Goal: Check status: Check status

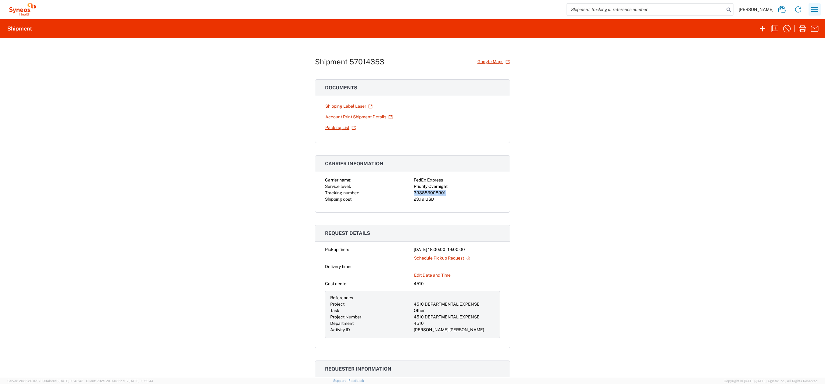
click at [446, 10] on icon "button" at bounding box center [815, 10] width 10 height 10
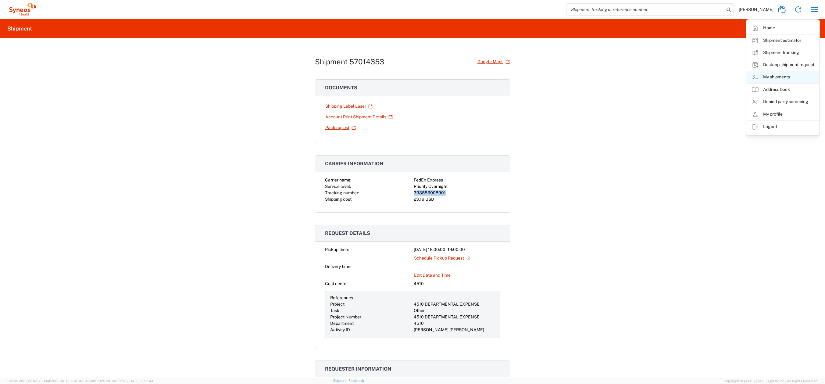
click at [446, 80] on link "My shipments" at bounding box center [783, 77] width 73 height 12
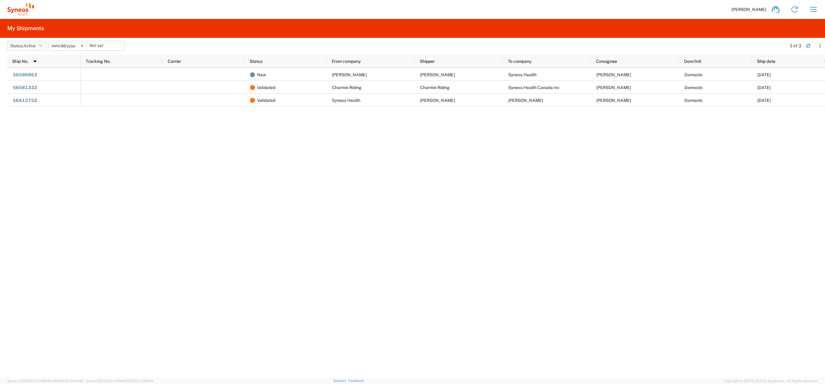
click at [39, 48] on button "Status: Active" at bounding box center [26, 46] width 39 height 10
click at [29, 78] on span "All" at bounding box center [43, 77] width 71 height 9
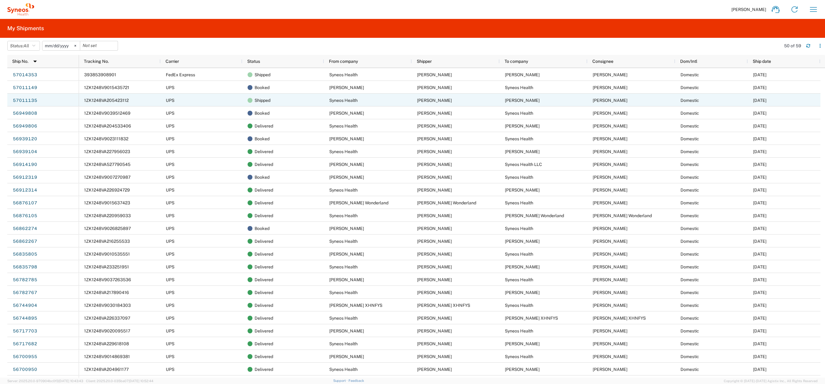
click at [131, 101] on div "1ZK1248VA205423112" at bounding box center [120, 100] width 82 height 13
